Goal: Book appointment/travel/reservation

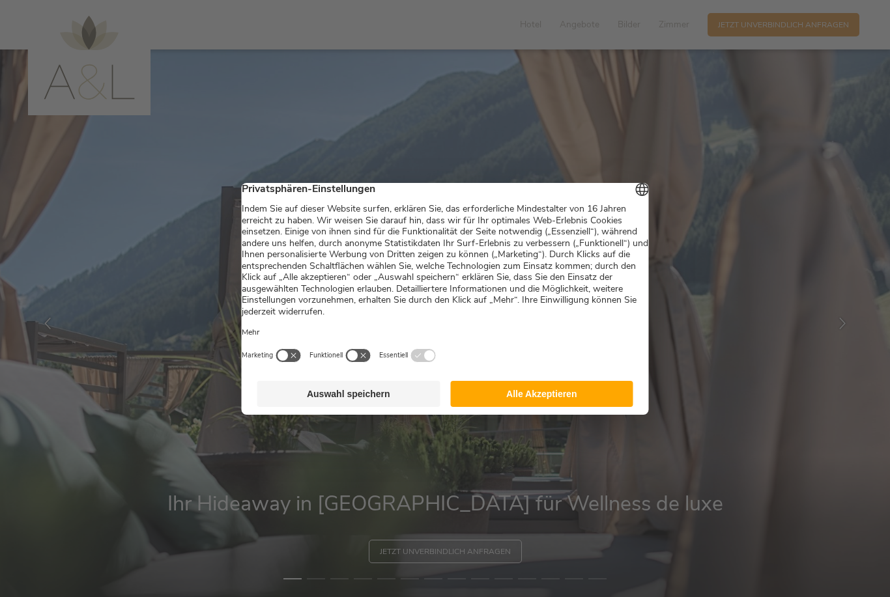
click at [510, 385] on footer "Auswahl speichern Alle Akzeptieren" at bounding box center [445, 394] width 407 height 42
click at [511, 395] on button "Alle Akzeptieren" at bounding box center [541, 394] width 183 height 26
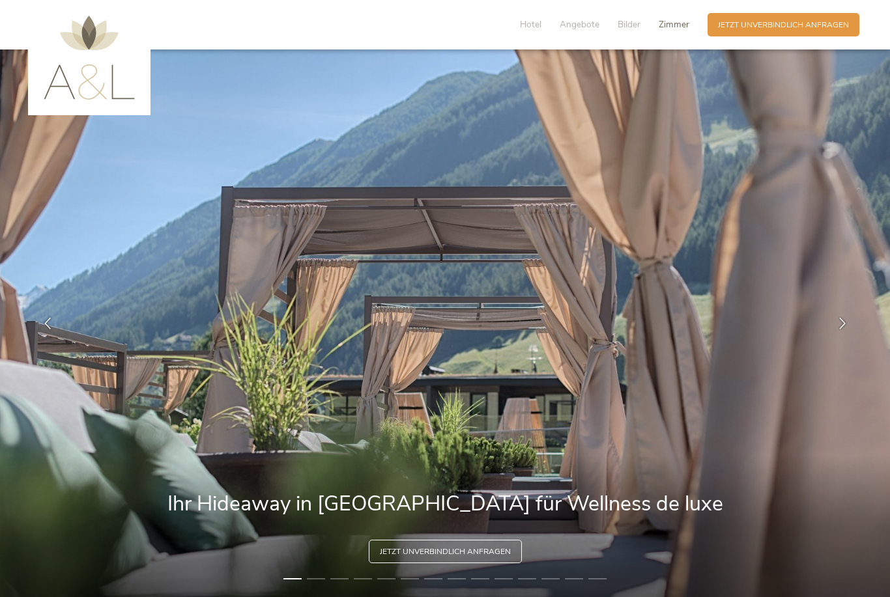
click at [678, 28] on span "Zimmer" at bounding box center [673, 24] width 31 height 12
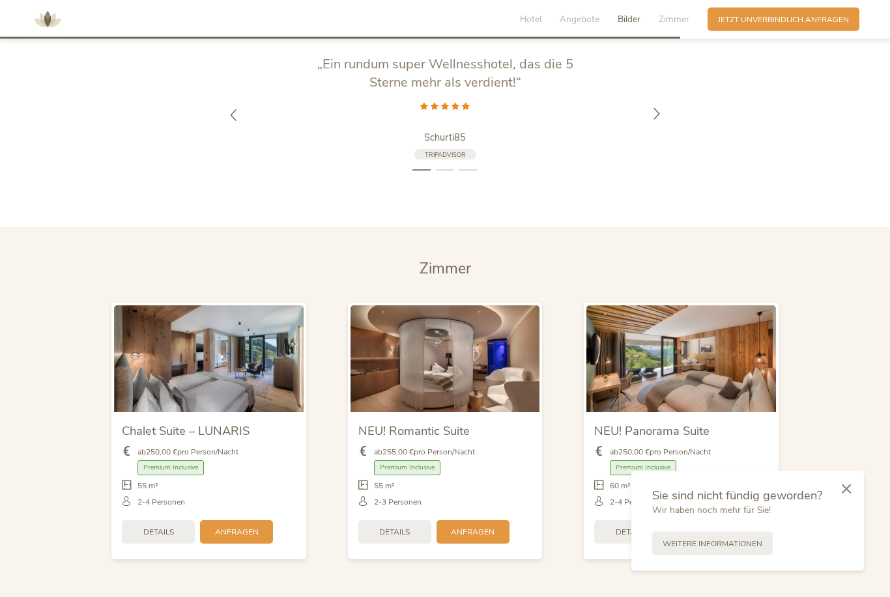
scroll to position [2535, 0]
click at [661, 120] on icon at bounding box center [657, 114] width 12 height 12
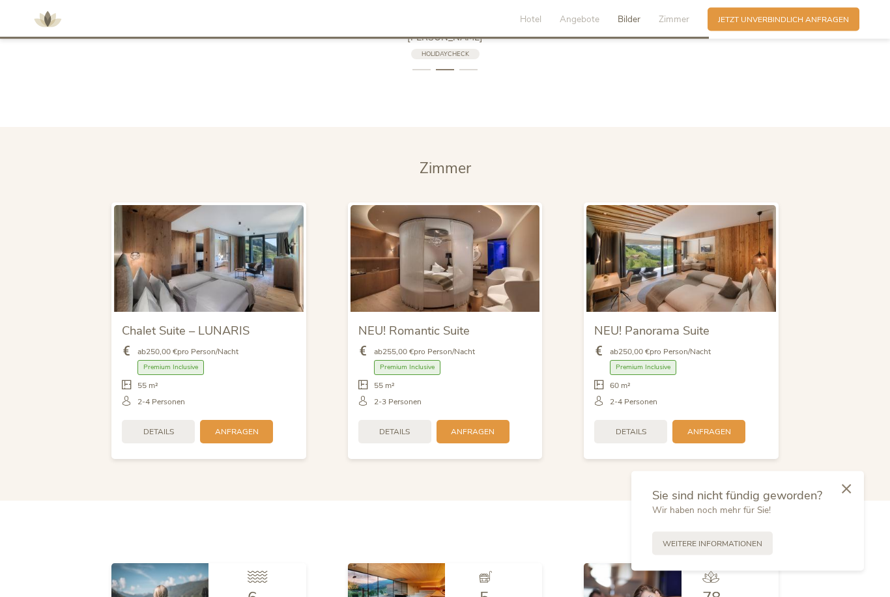
scroll to position [2657, 0]
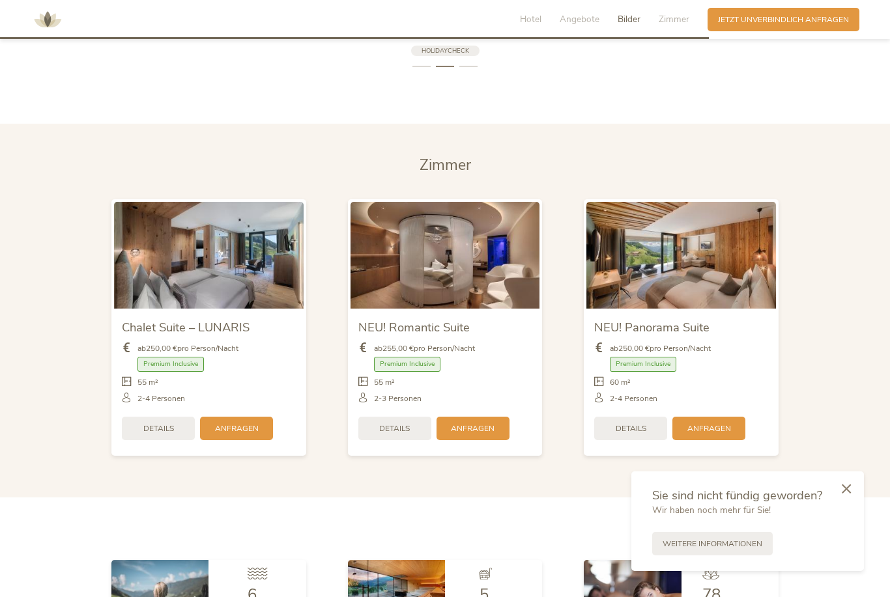
click at [844, 309] on section "[PERSON_NAME] Chalet Suite – LUNARIS ab 250,00 € pro Person/Nacht Premium Inclu…" at bounding box center [445, 311] width 890 height 374
click at [483, 292] on img at bounding box center [444, 255] width 189 height 106
click at [483, 308] on img at bounding box center [444, 255] width 189 height 106
click at [488, 372] on div "ab 255,00 € pro Person/Nacht Premium Inclusive" at bounding box center [445, 373] width 174 height 76
click at [484, 308] on img at bounding box center [444, 255] width 189 height 106
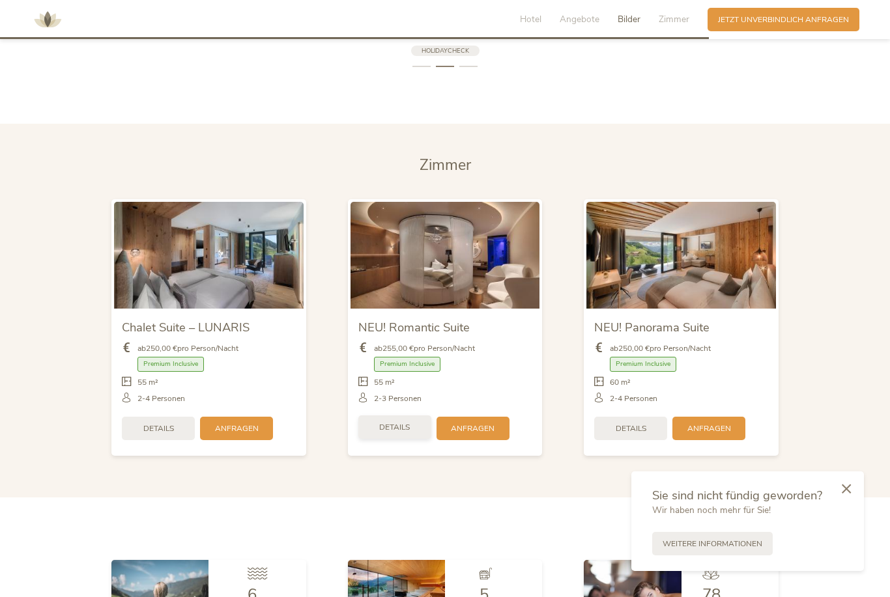
click at [403, 439] on div "Details" at bounding box center [394, 426] width 73 height 23
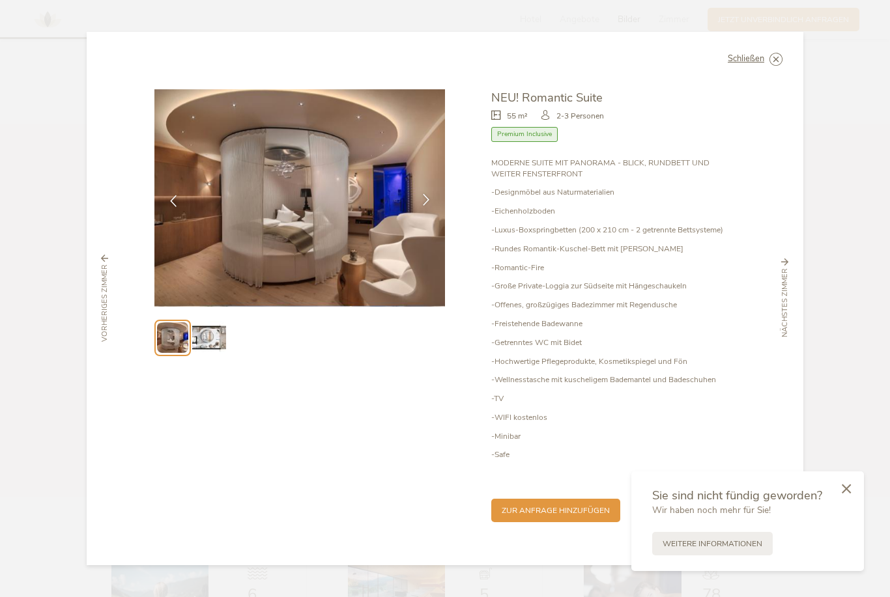
click at [429, 206] on icon at bounding box center [426, 200] width 12 height 12
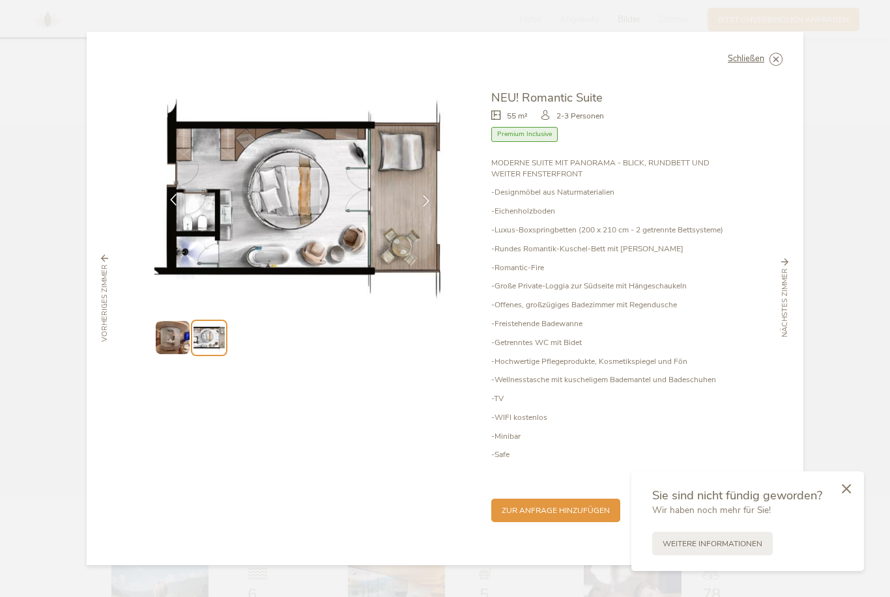
click at [170, 206] on icon at bounding box center [173, 200] width 12 height 12
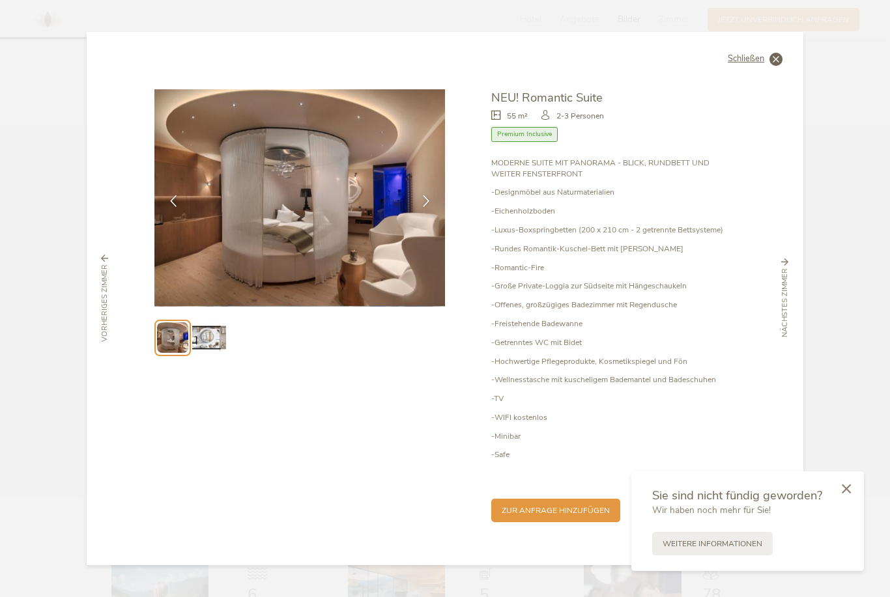
click at [771, 66] on icon at bounding box center [775, 59] width 13 height 13
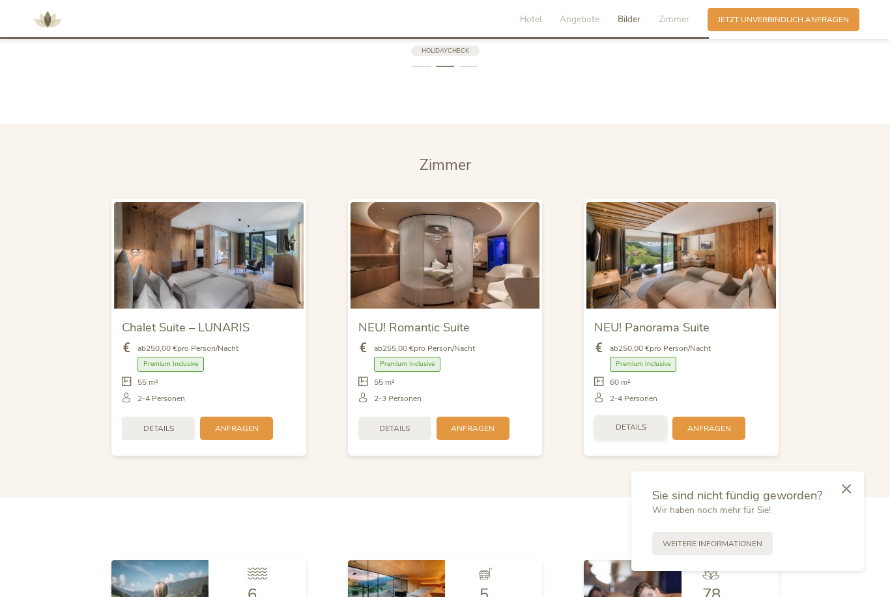
click at [628, 433] on span "Details" at bounding box center [630, 427] width 31 height 11
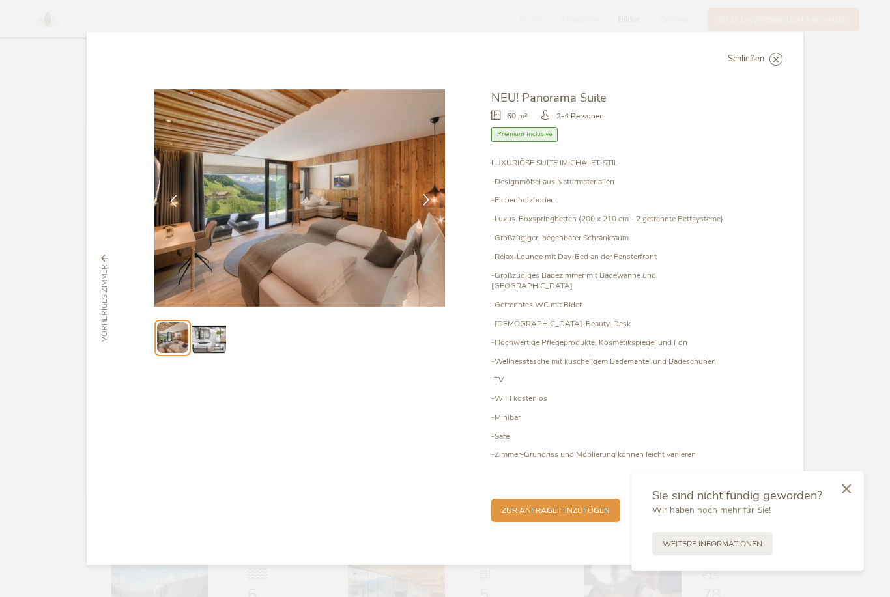
click at [421, 206] on icon at bounding box center [426, 200] width 12 height 12
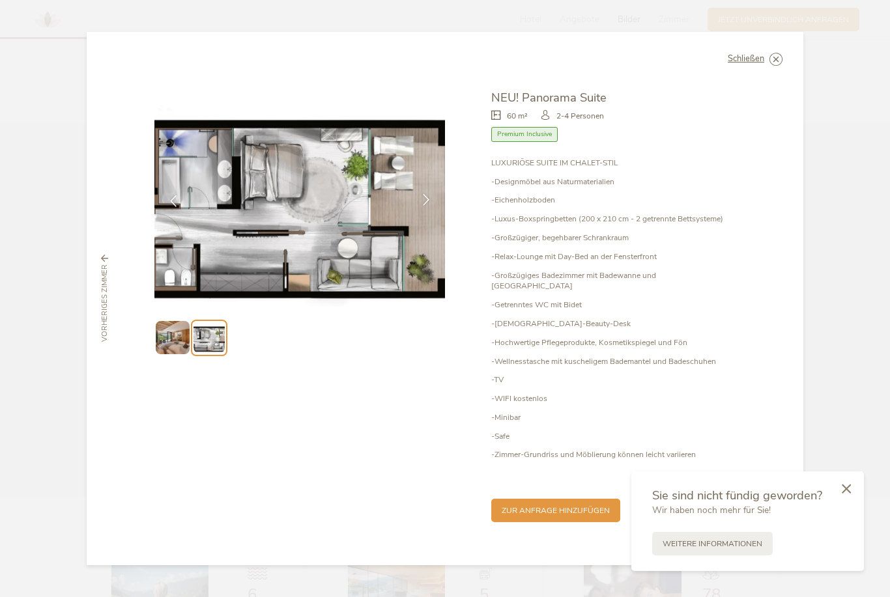
click at [419, 217] on div at bounding box center [426, 201] width 33 height 33
click at [414, 217] on div at bounding box center [426, 201] width 33 height 33
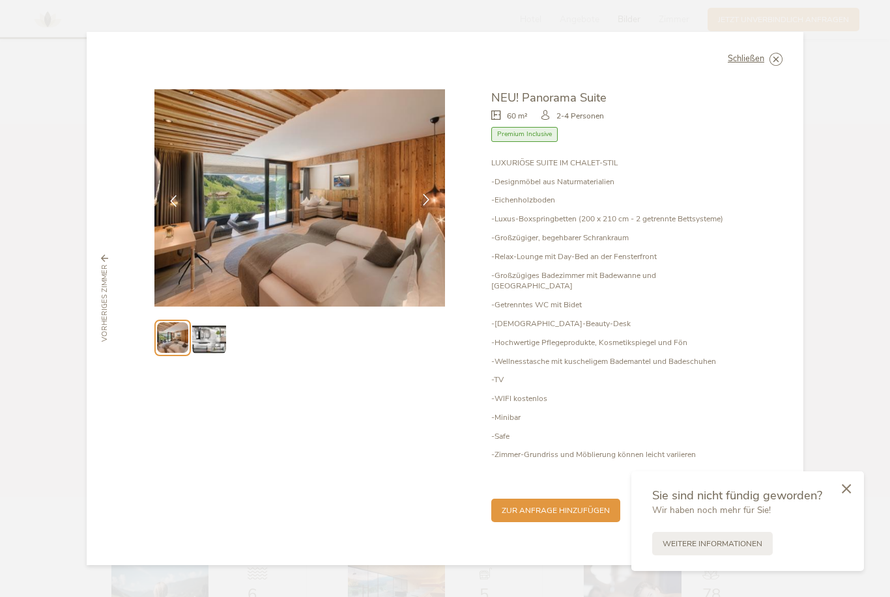
click at [415, 217] on div at bounding box center [426, 201] width 33 height 33
click at [417, 217] on div at bounding box center [426, 201] width 33 height 33
click at [406, 232] on img at bounding box center [299, 197] width 290 height 217
click at [422, 206] on icon at bounding box center [426, 200] width 12 height 12
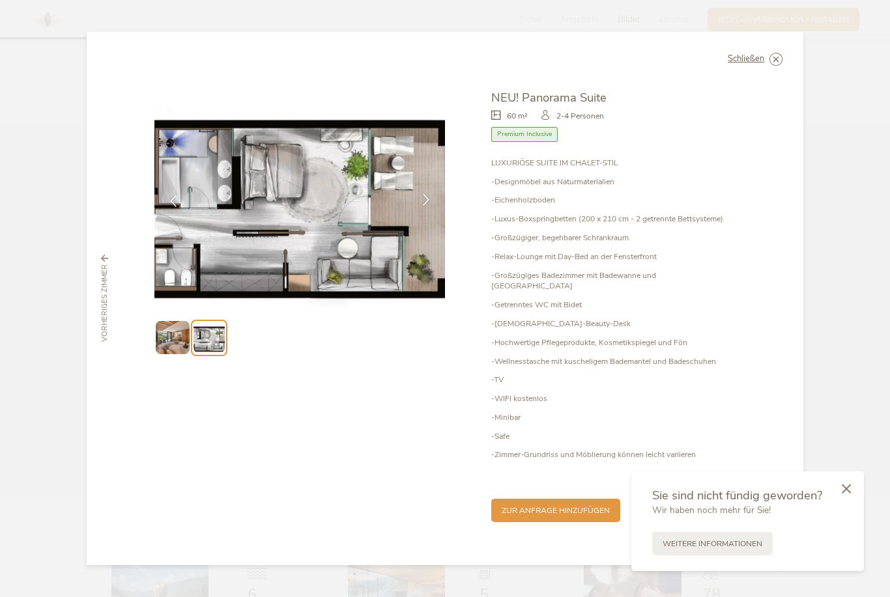
click at [421, 206] on icon at bounding box center [426, 200] width 12 height 12
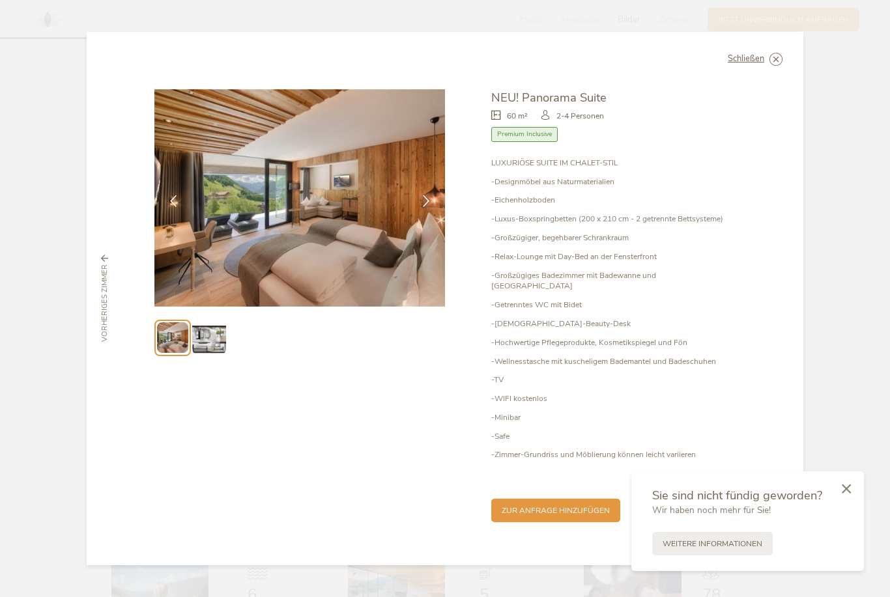
click at [769, 74] on div "Schließen NEU! Panorama Suite 60 m² Premium Inclusive" at bounding box center [445, 299] width 716 height 534
click at [770, 66] on icon at bounding box center [775, 59] width 13 height 13
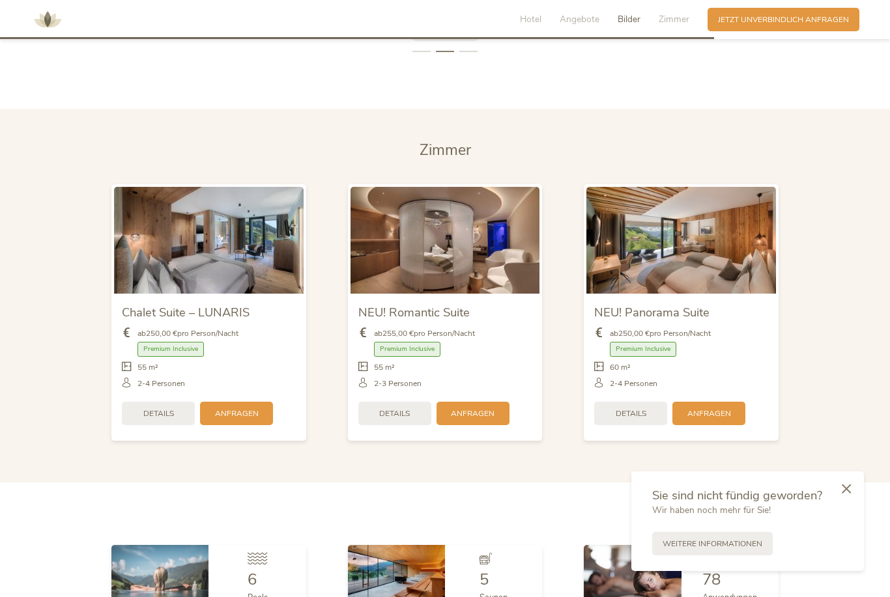
scroll to position [2677, 0]
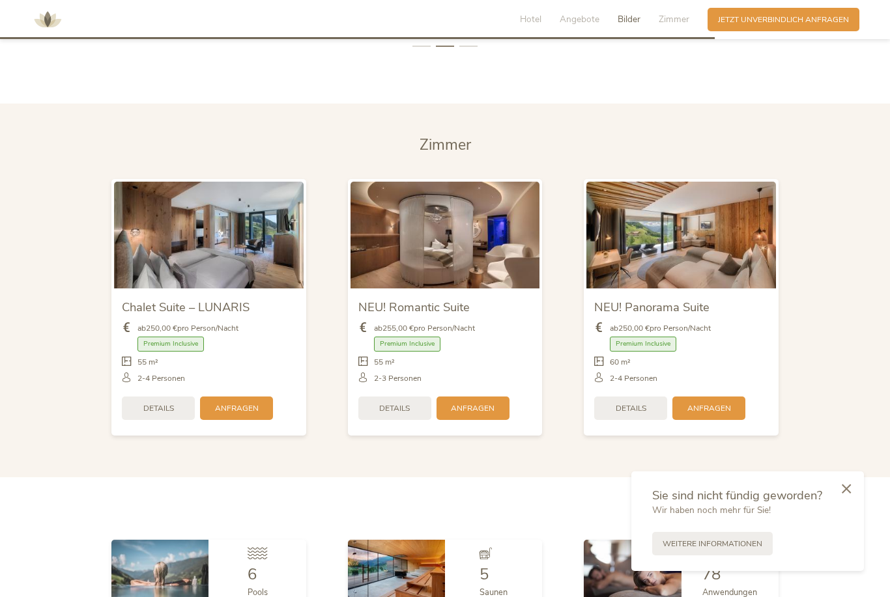
click at [622, 414] on span "Details" at bounding box center [630, 408] width 31 height 11
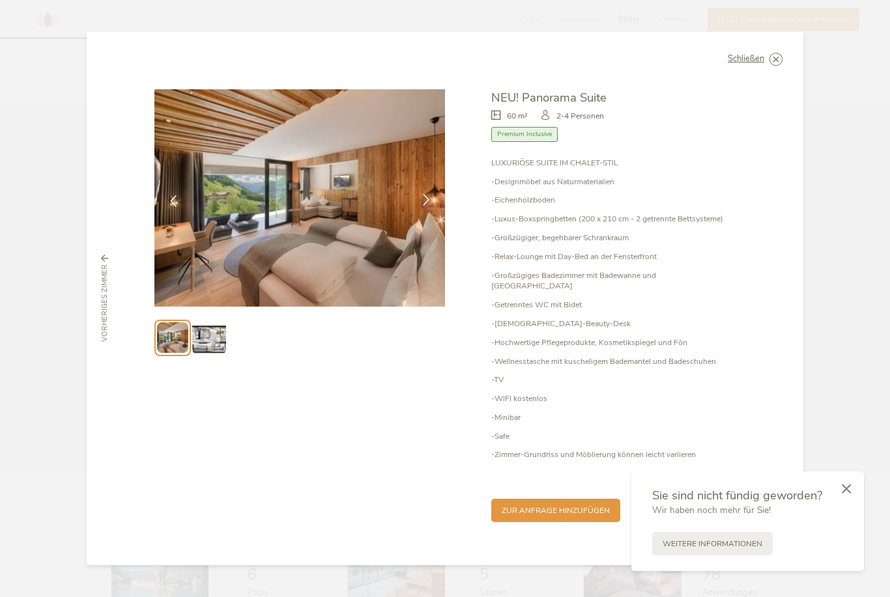
click at [427, 206] on icon at bounding box center [426, 200] width 12 height 12
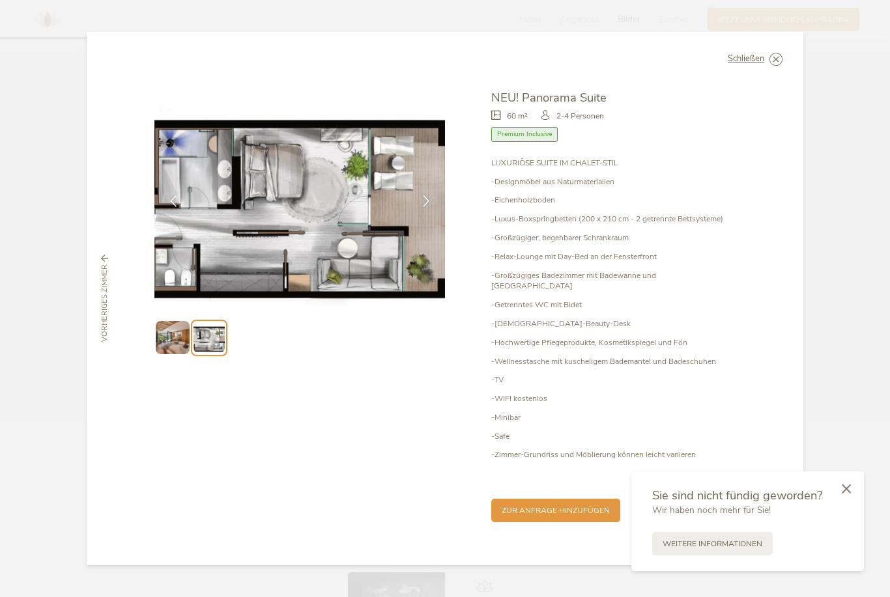
scroll to position [2797, 0]
click at [777, 83] on div "Schließen NEU! Panorama Suite 60 m² Premium Inclusive" at bounding box center [445, 299] width 716 height 534
click at [0, 0] on icon at bounding box center [0, 0] width 0 height 0
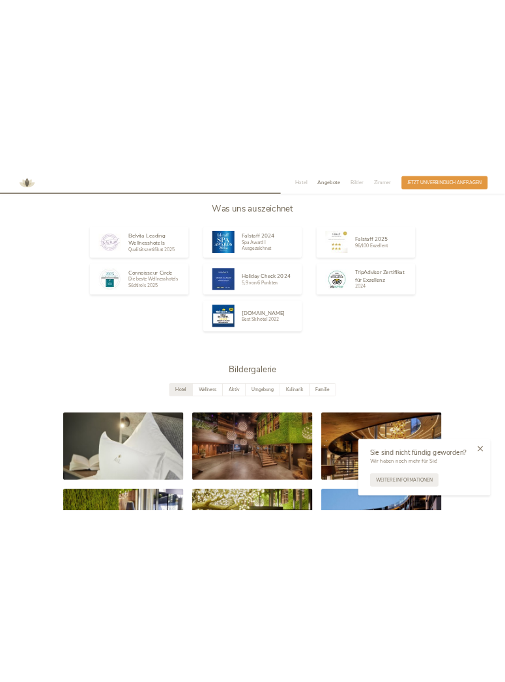
scroll to position [1848, 0]
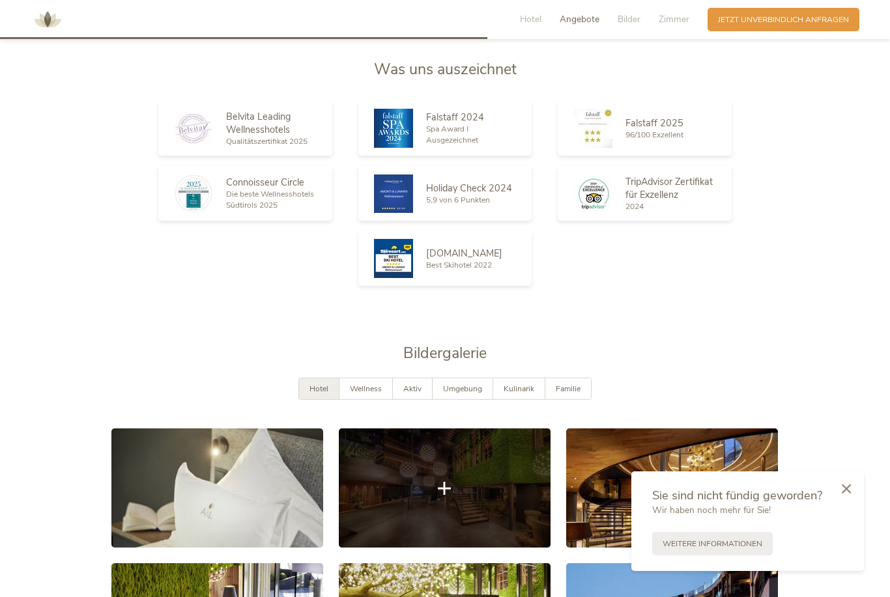
click at [441, 548] on link at bounding box center [445, 487] width 212 height 119
